Goal: Task Accomplishment & Management: Use online tool/utility

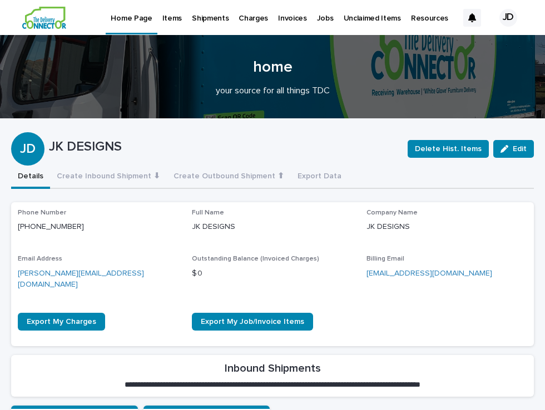
click at [169, 18] on p "Items" at bounding box center [171, 11] width 19 height 23
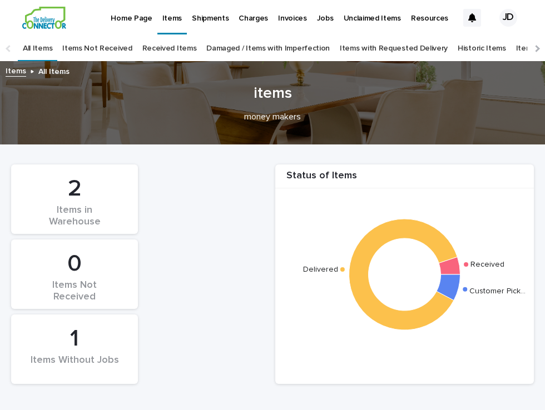
click at [91, 351] on div "1" at bounding box center [74, 339] width 89 height 28
click at [164, 48] on link "Received Items" at bounding box center [169, 49] width 55 height 26
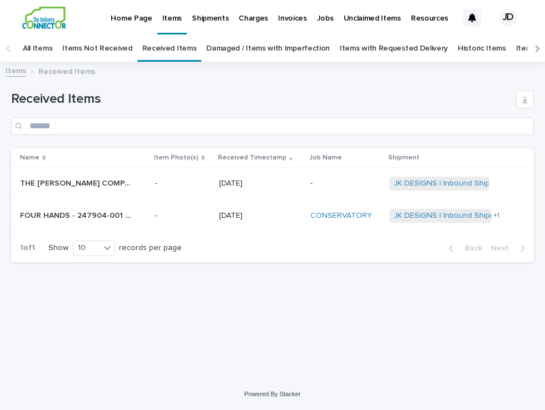
click at [75, 185] on p "THE [PERSON_NAME] COMPANY - 28189WLT [GEOGRAPHIC_DATA] EXTENSION DINING TABLE |…" at bounding box center [76, 183] width 113 height 12
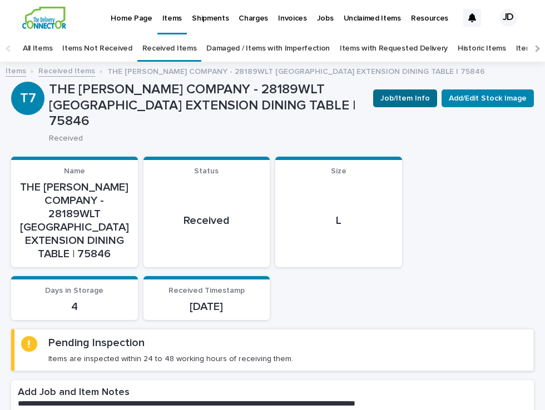
click at [405, 95] on span "Job/Item Info" at bounding box center [404, 98] width 49 height 11
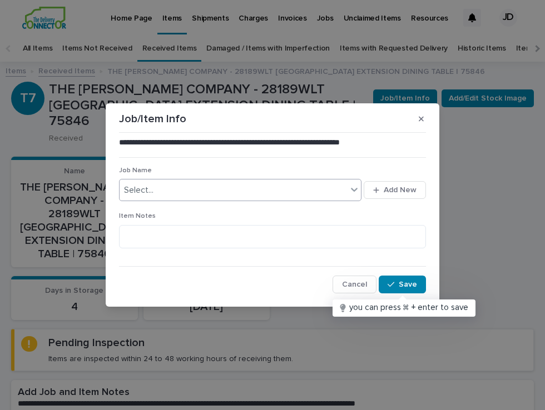
click at [262, 189] on div "Select..." at bounding box center [233, 190] width 227 height 18
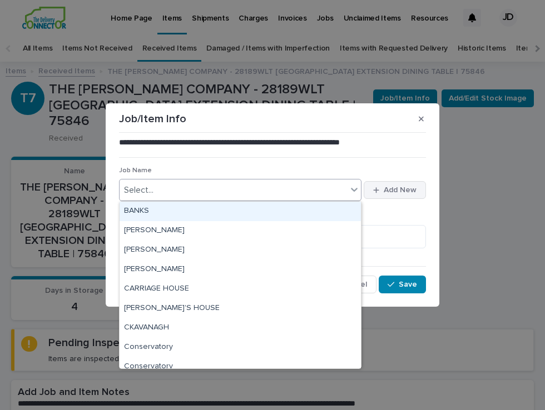
click at [390, 190] on span "Add New" at bounding box center [400, 190] width 33 height 8
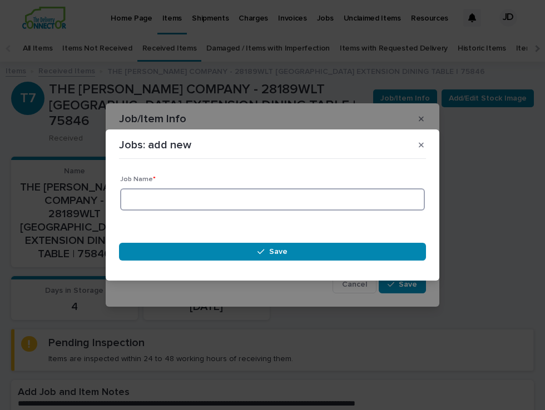
click at [326, 201] on input at bounding box center [272, 200] width 305 height 22
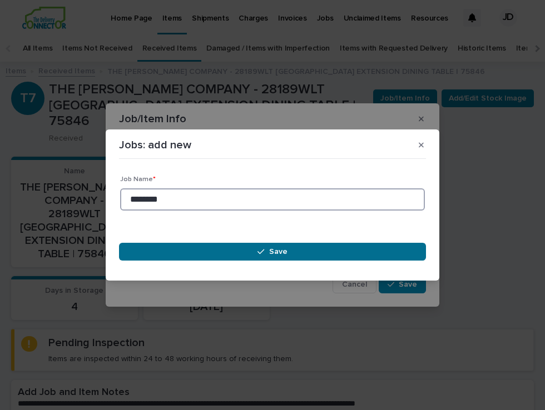
type input "********"
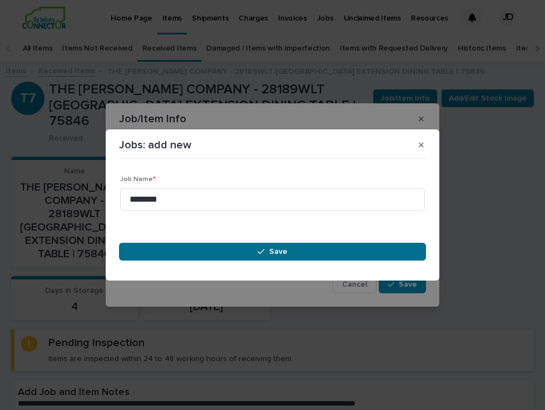
click at [315, 251] on button "Save" at bounding box center [272, 252] width 307 height 18
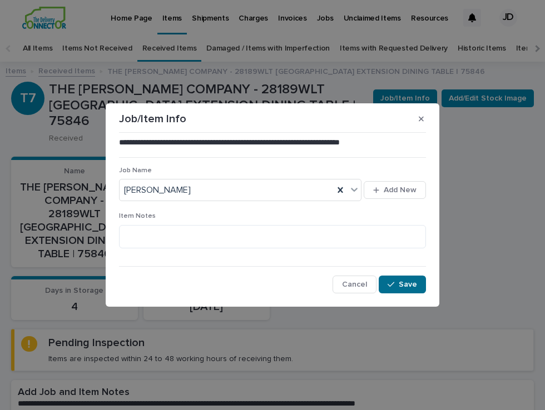
click at [405, 281] on span "Save" at bounding box center [408, 285] width 18 height 8
